Goal: Task Accomplishment & Management: Use online tool/utility

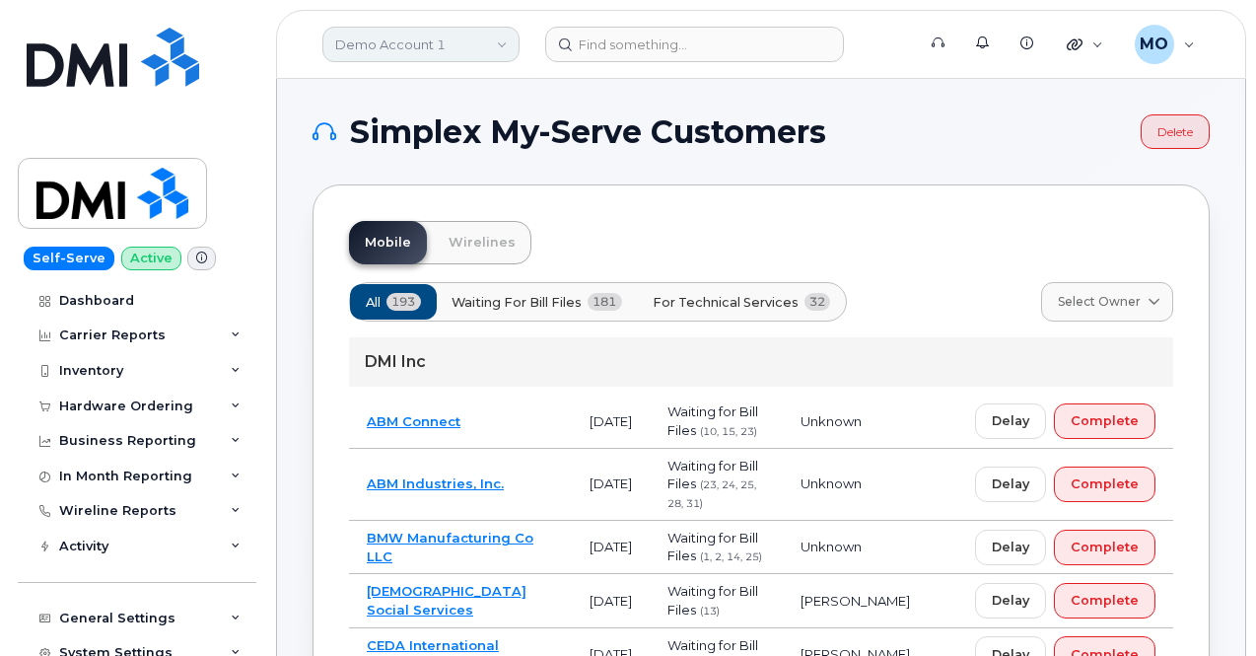
click at [465, 57] on link "Demo Account 1" at bounding box center [420, 44] width 197 height 35
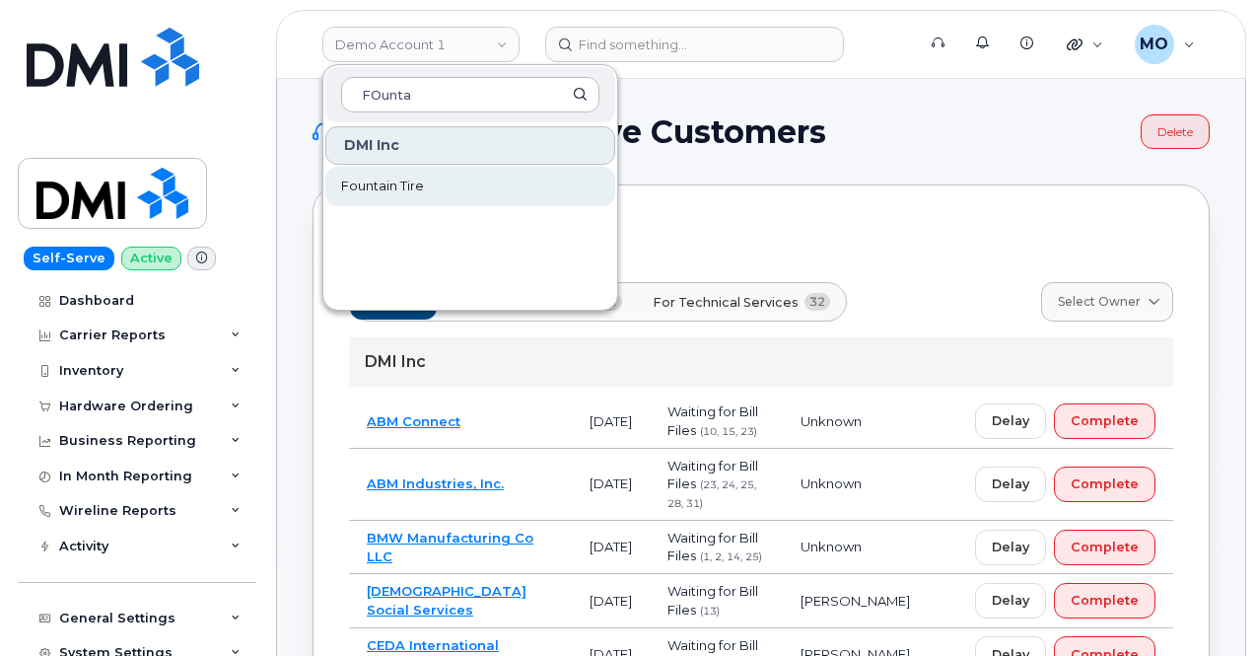
type input "FOunta"
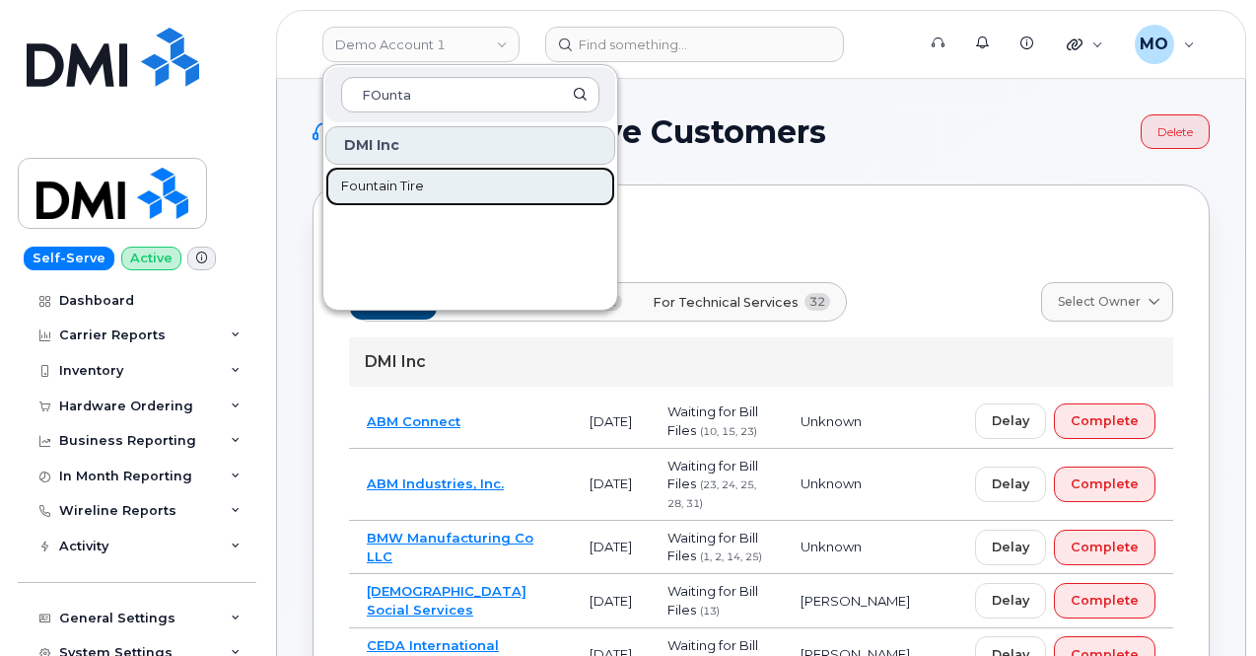
click at [350, 177] on span "Fountain Tire" at bounding box center [382, 186] width 83 height 20
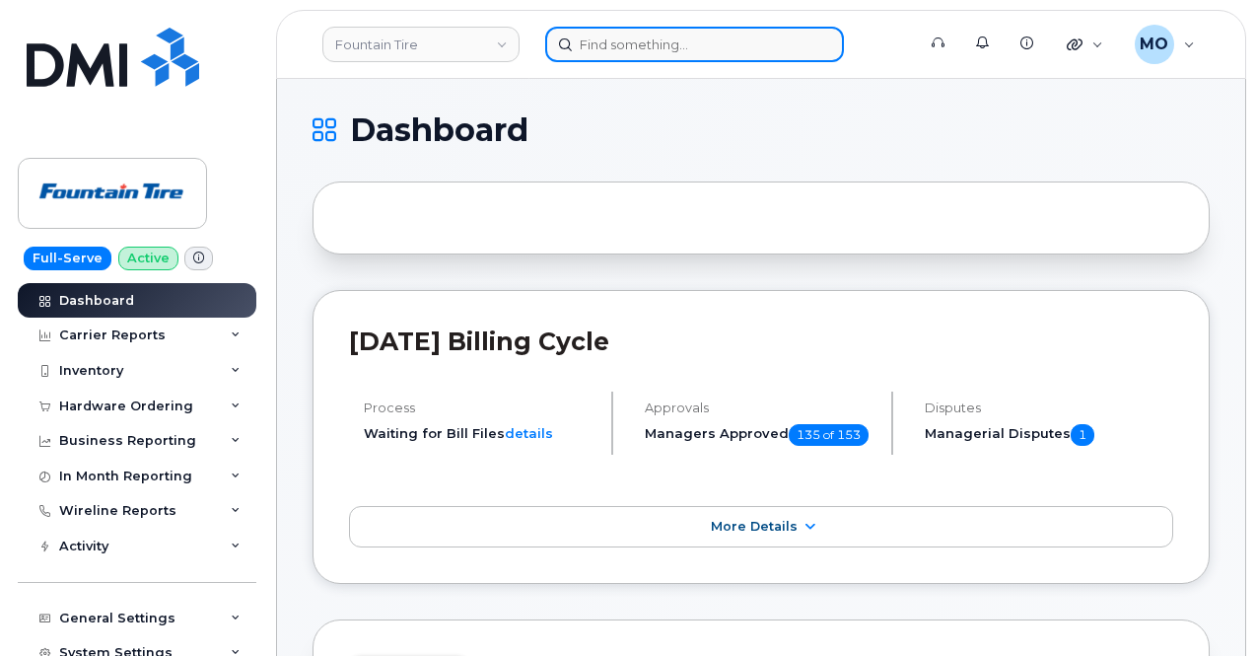
click at [648, 40] on input at bounding box center [694, 44] width 299 height 35
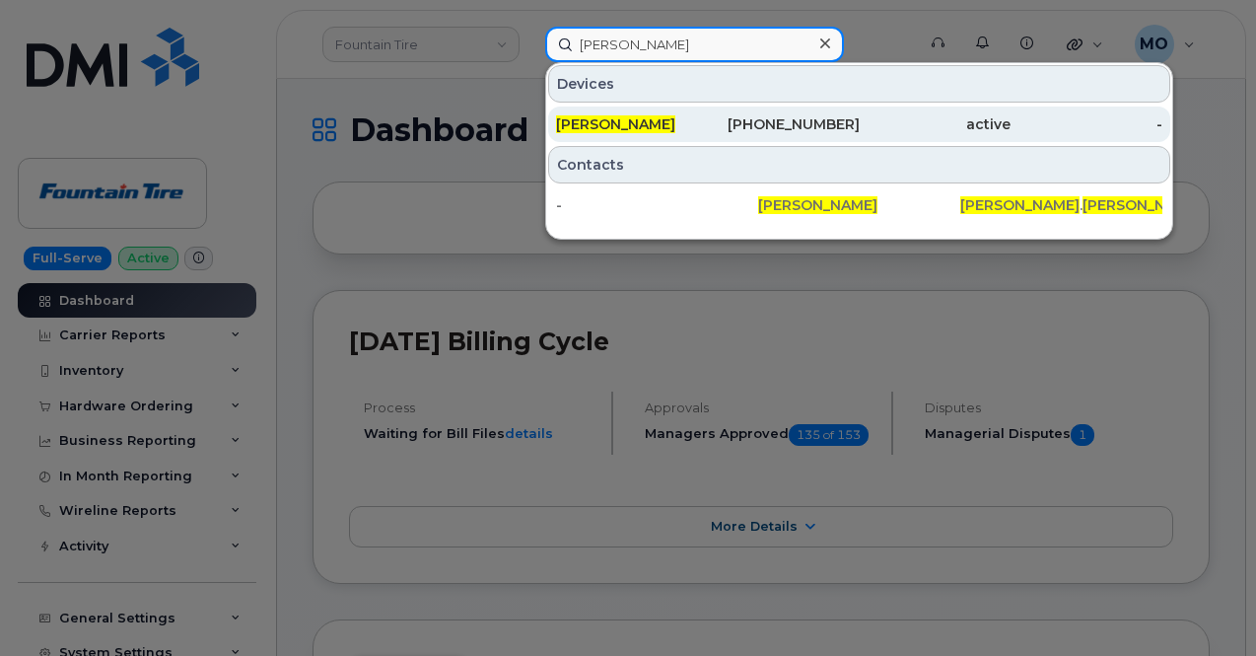
type input "Perry Mckinlay"
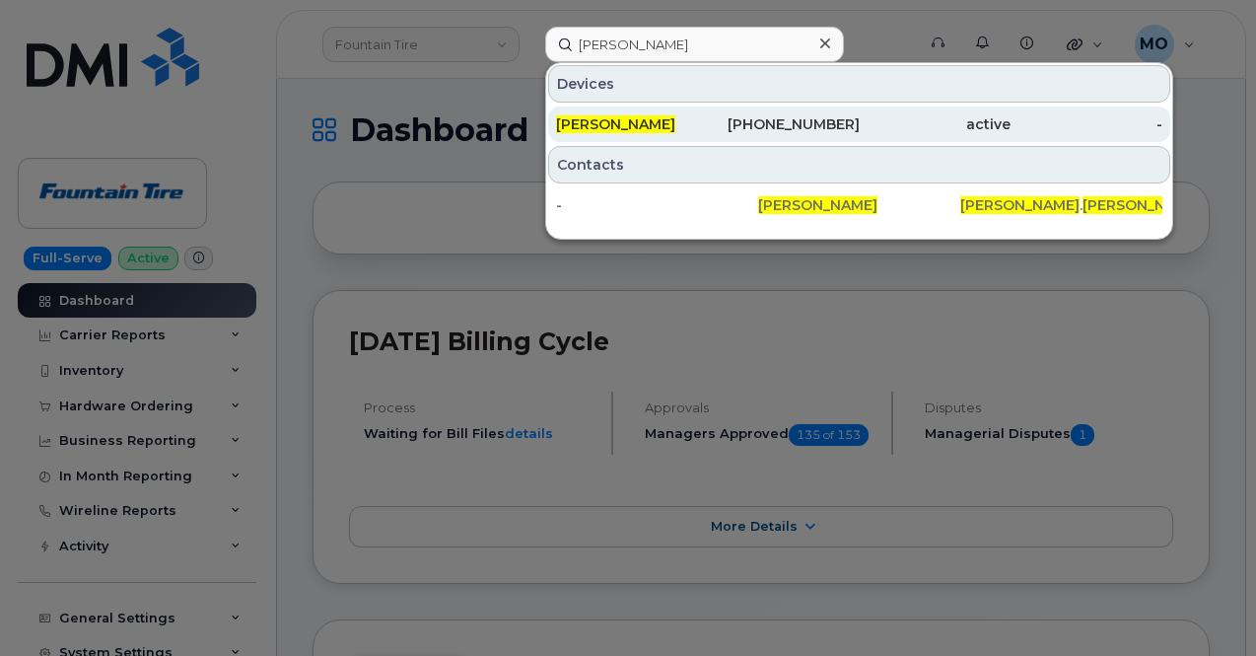
click at [801, 126] on div "[PHONE_NUMBER]" at bounding box center [784, 124] width 152 height 20
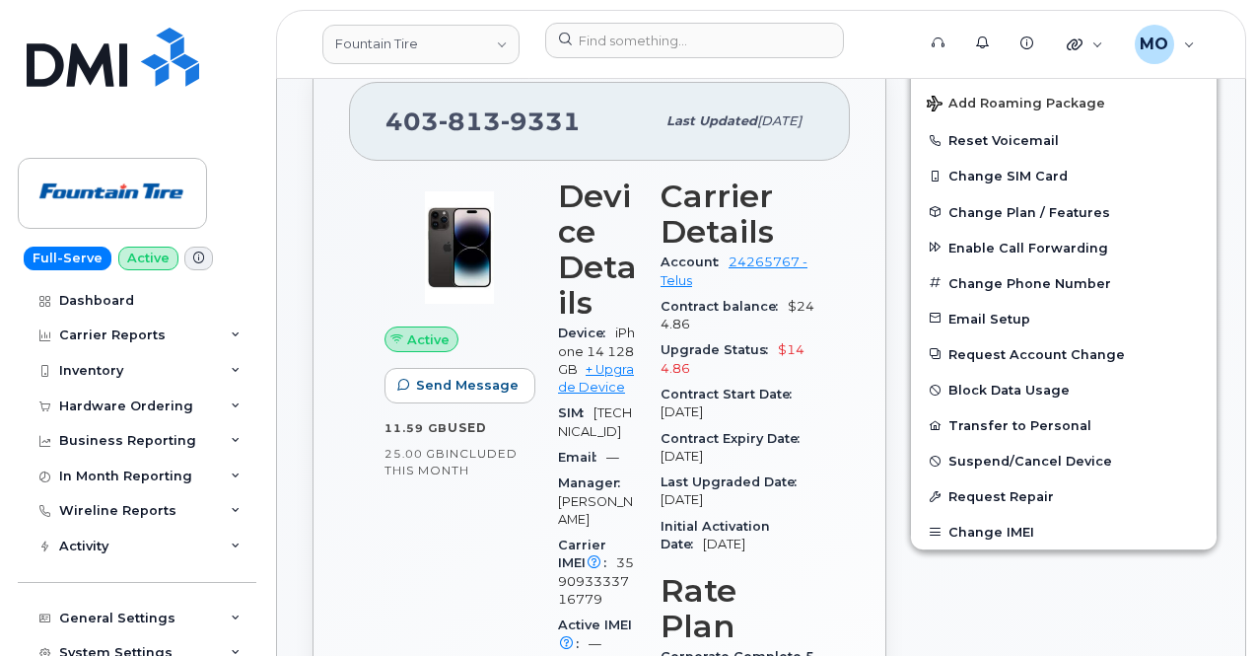
scroll to position [591, 0]
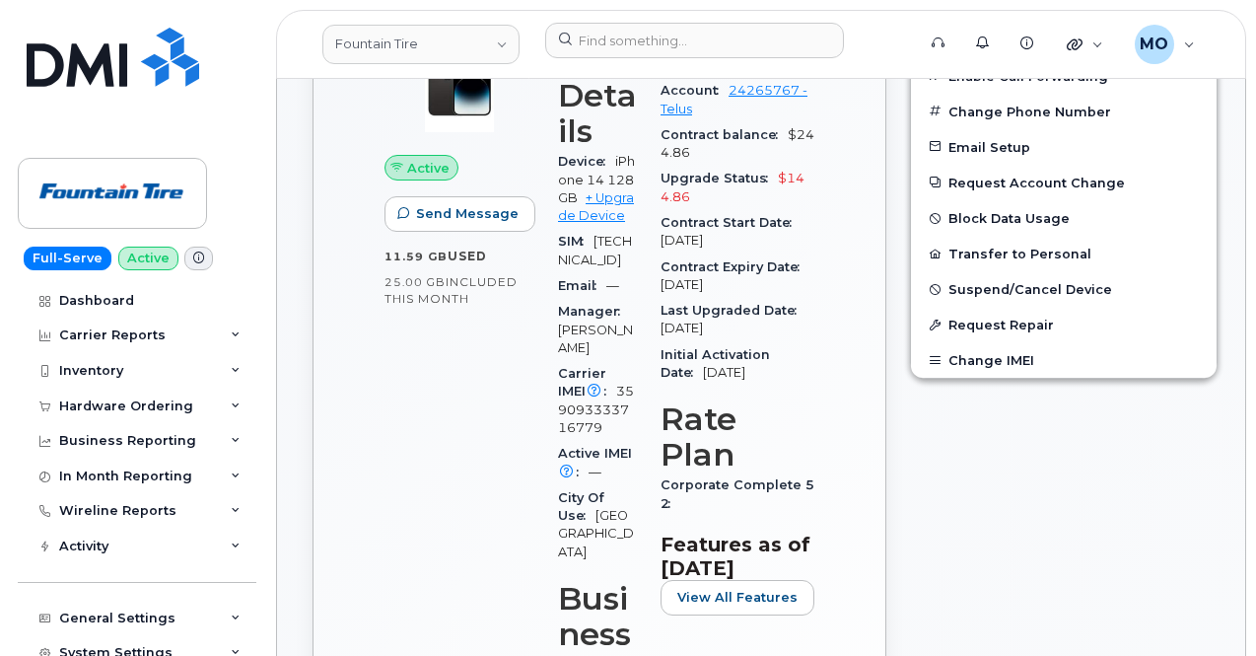
click at [599, 203] on div "Device iPhone 14 128GB + Upgrade Device" at bounding box center [597, 189] width 79 height 80
click at [609, 200] on link "+ Upgrade Device" at bounding box center [596, 206] width 76 height 33
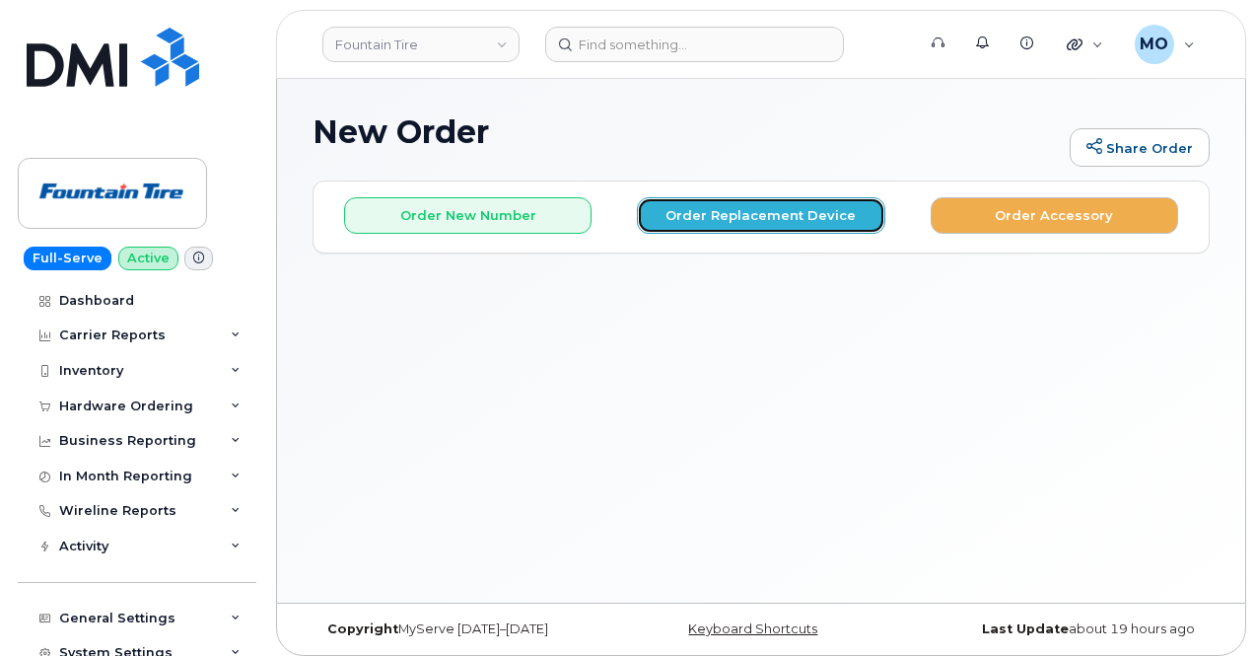
click at [751, 215] on button "Order Replacement Device" at bounding box center [760, 215] width 247 height 36
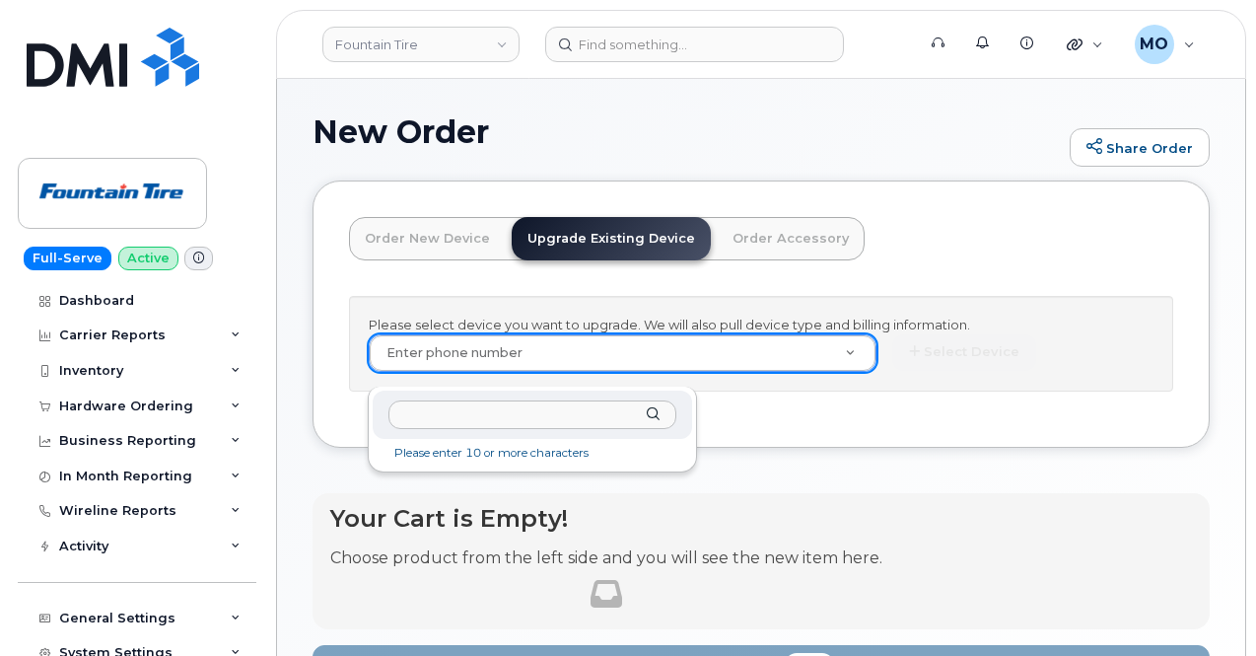
paste input "[PHONE_NUMBER]"
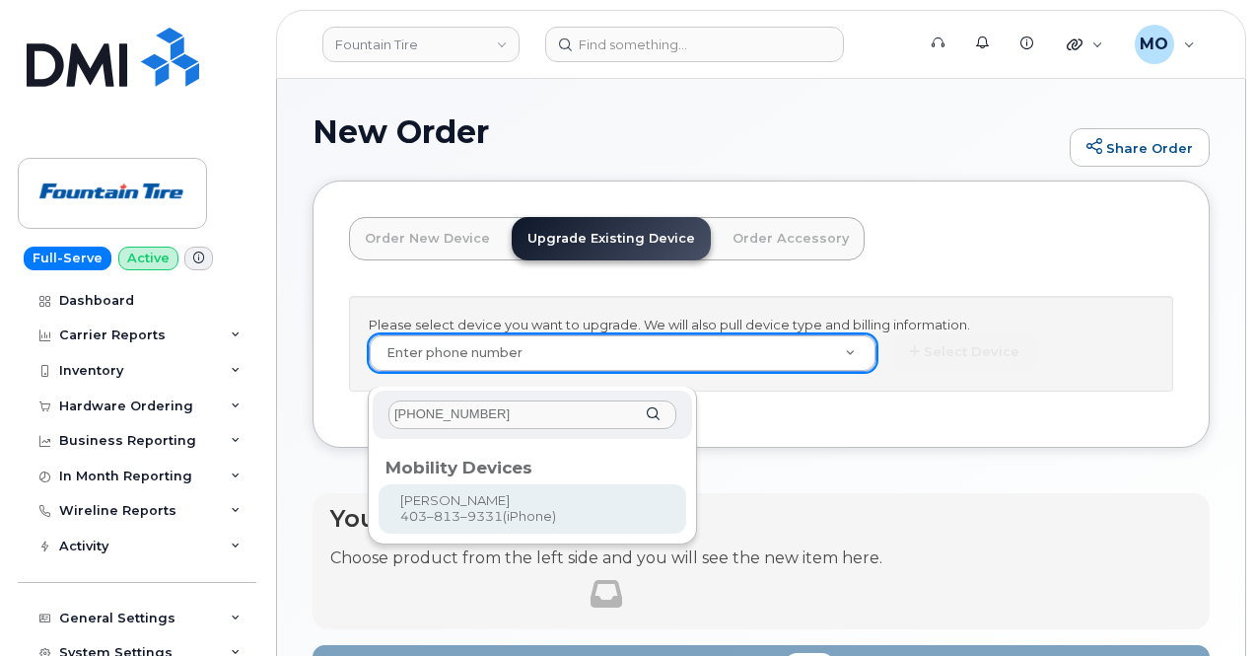
type input "[PHONE_NUMBER]"
type input "98493"
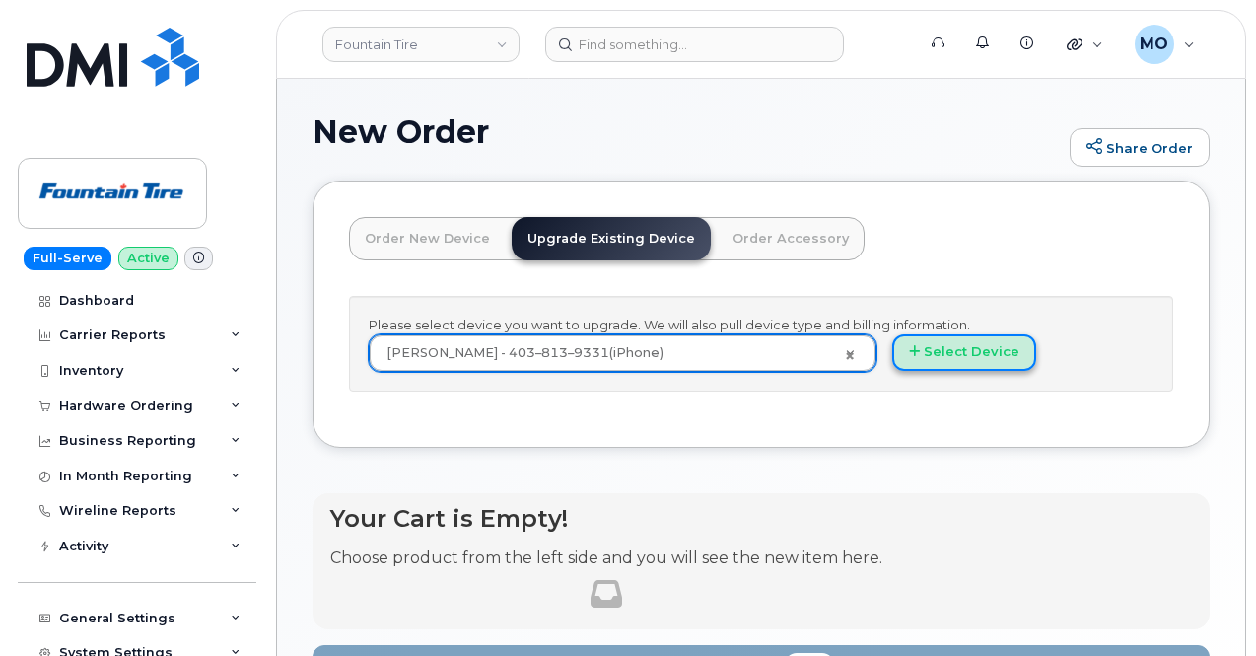
click at [892, 368] on button "Select Device" at bounding box center [964, 352] width 144 height 36
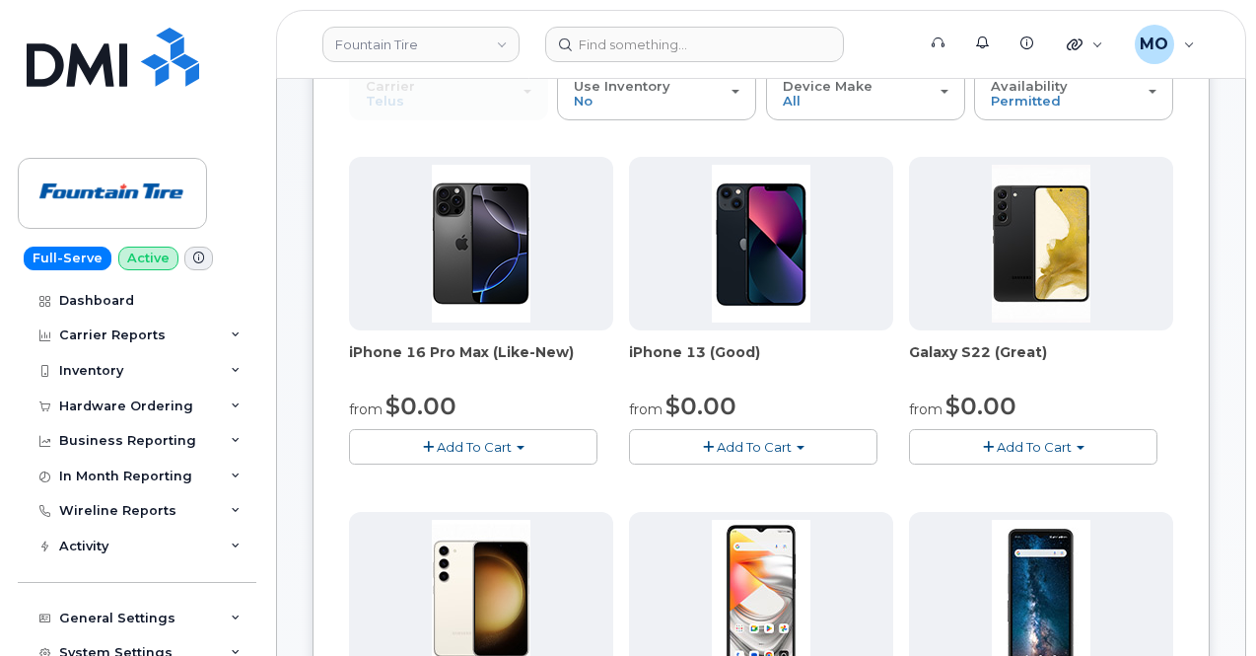
scroll to position [197, 0]
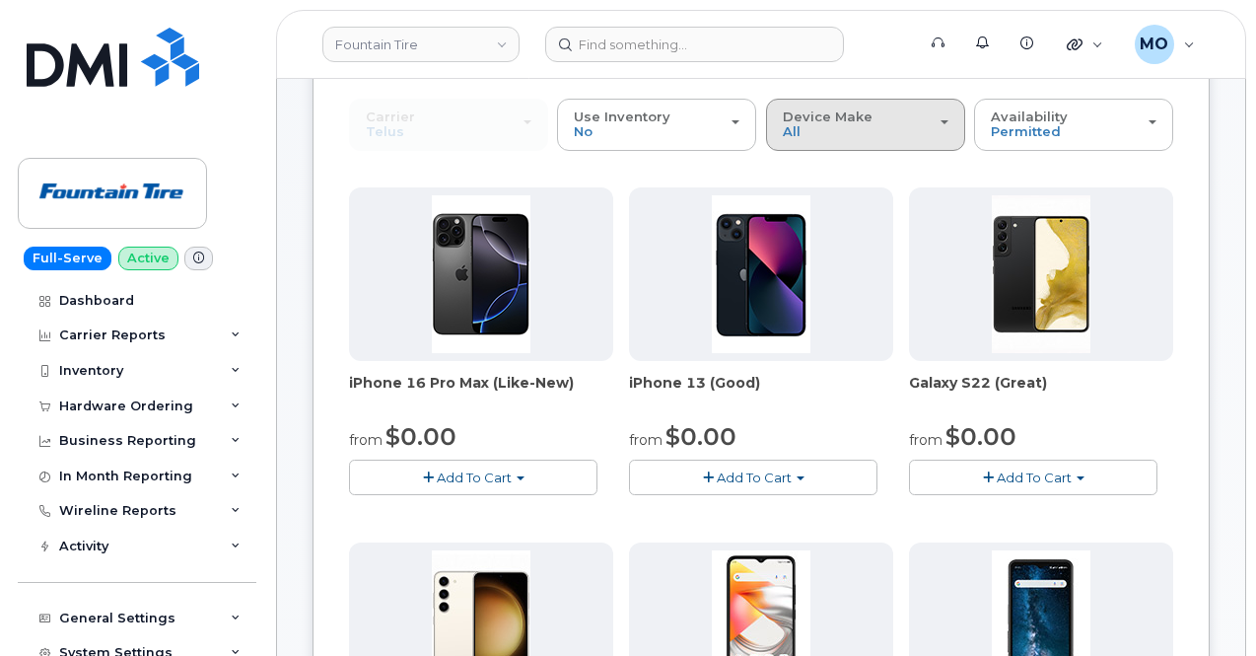
click at [783, 111] on span "Device Make" at bounding box center [828, 116] width 90 height 16
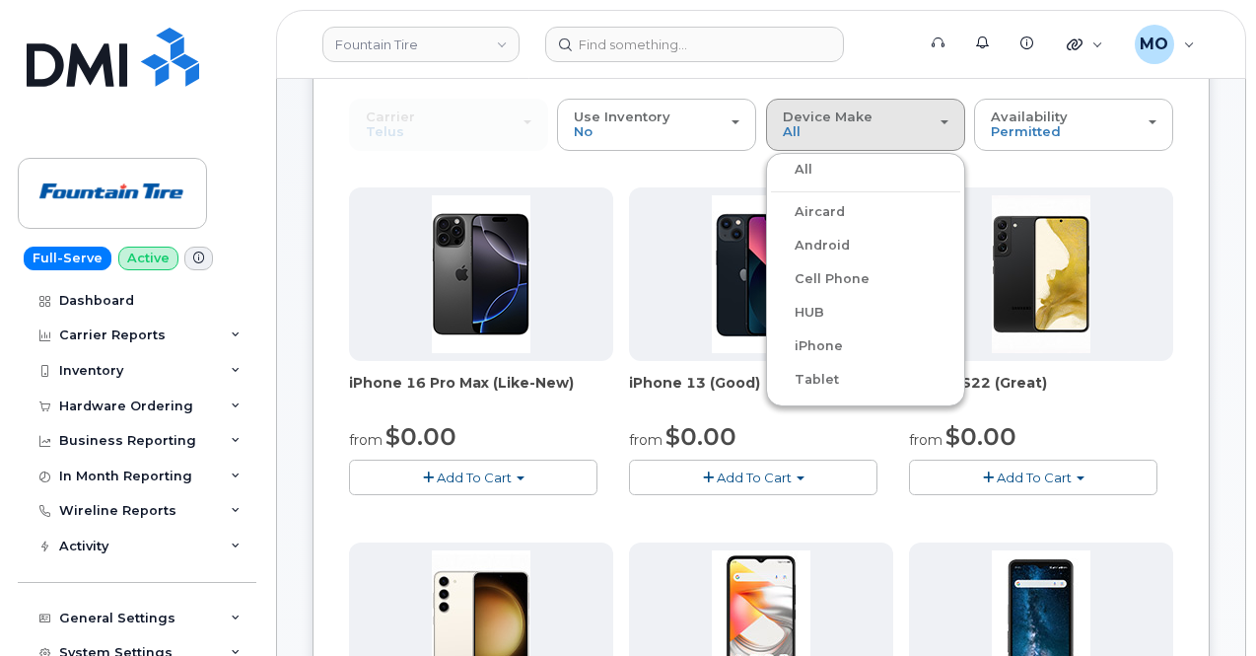
click at [771, 347] on label "iPhone" at bounding box center [807, 346] width 72 height 24
click at [0, 0] on input "iPhone" at bounding box center [0, 0] width 0 height 0
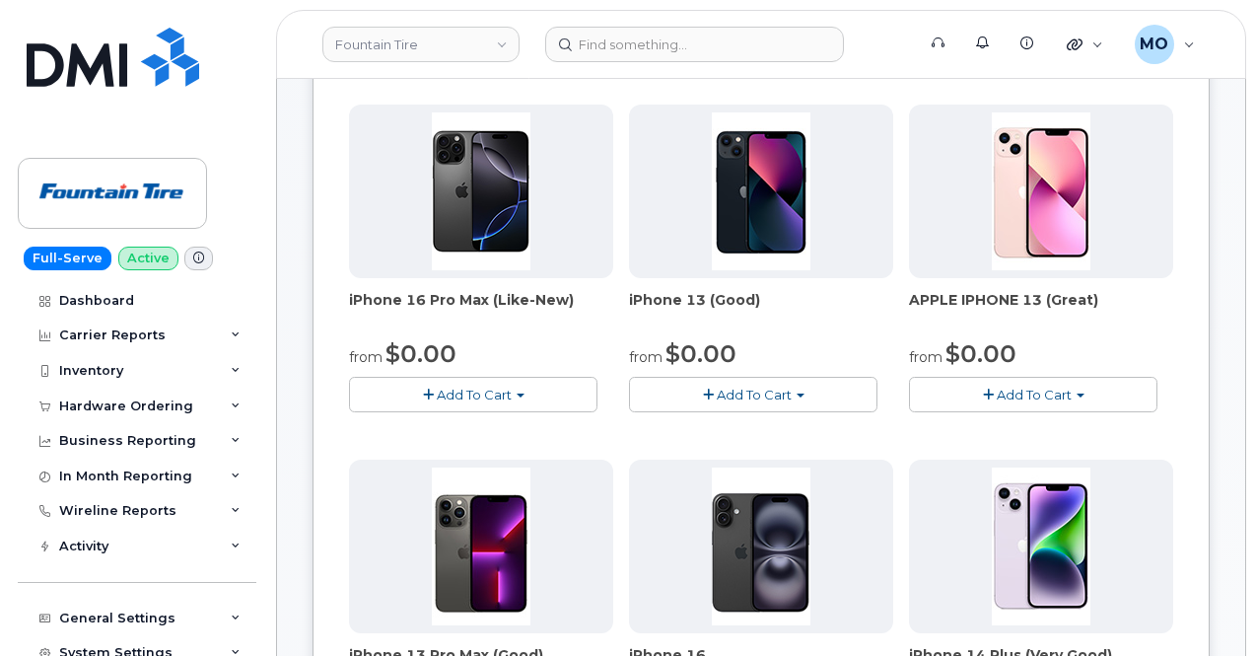
scroll to position [493, 0]
